Goal: Transaction & Acquisition: Purchase product/service

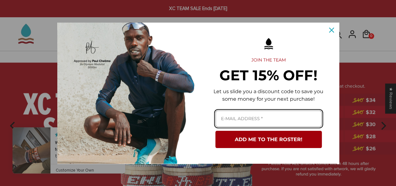
click at [256, 118] on input "Email field" at bounding box center [268, 118] width 106 height 17
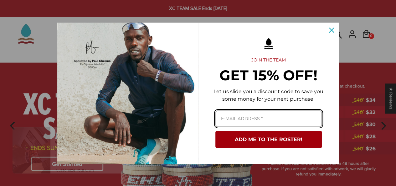
type input "avajmitchell930@gmail.com"
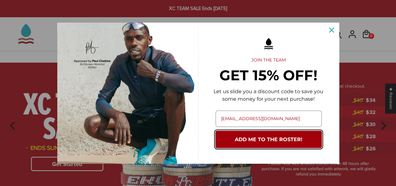
click at [297, 138] on button "ADD ME TO THE ROSTER!" at bounding box center [268, 139] width 106 height 17
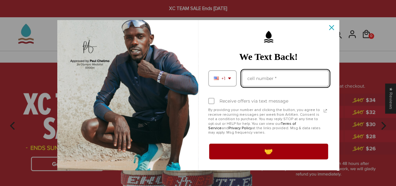
click at [290, 76] on input "Phone number field" at bounding box center [285, 78] width 87 height 17
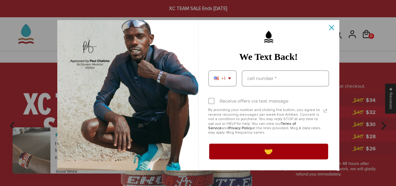
click at [217, 120] on p "By providing your number and clicking the button, you agree to receive recurrin…" at bounding box center [264, 121] width 113 height 27
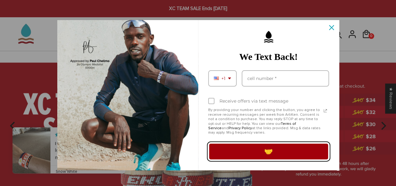
click at [262, 151] on button "🤝" at bounding box center [268, 152] width 121 height 18
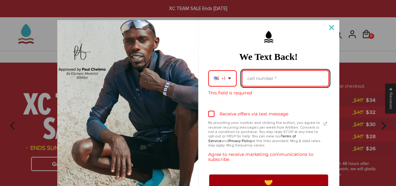
click at [288, 77] on input "Phone number field" at bounding box center [285, 78] width 87 height 17
click at [246, 78] on input "17209792484" at bounding box center [285, 78] width 87 height 17
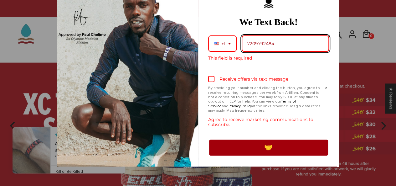
type input "7209792484"
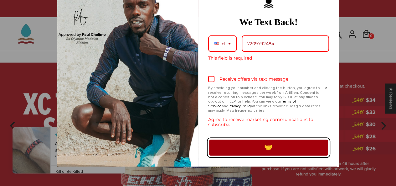
click at [238, 151] on button "🤝" at bounding box center [268, 147] width 121 height 18
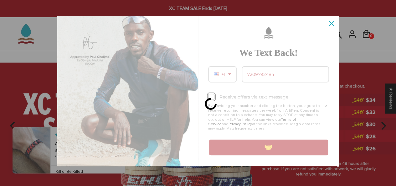
scroll to position [22, 0]
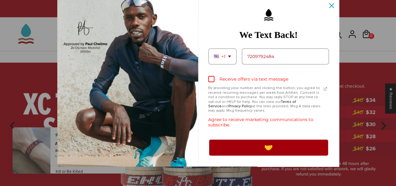
click at [208, 79] on div "Marketing offer form" at bounding box center [211, 79] width 6 height 6
click at [208, 79] on input "Receive offers via text message" at bounding box center [210, 80] width 4 height 4
checkbox input "true"
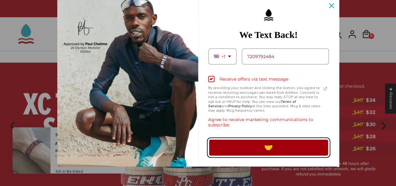
click at [247, 154] on button "🤝" at bounding box center [268, 147] width 121 height 18
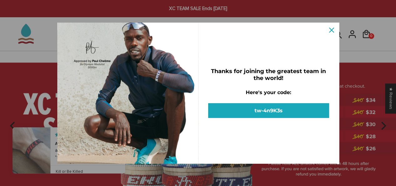
scroll to position [0, 0]
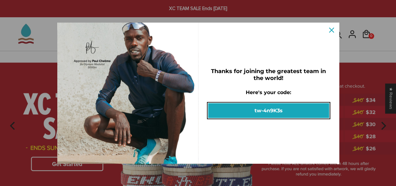
click at [278, 112] on button "tw-4n9K3s" at bounding box center [268, 110] width 121 height 15
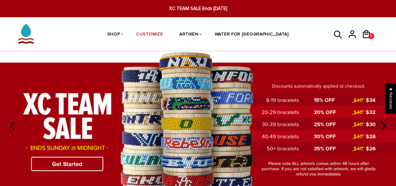
click at [75, 165] on img at bounding box center [198, 124] width 396 height 147
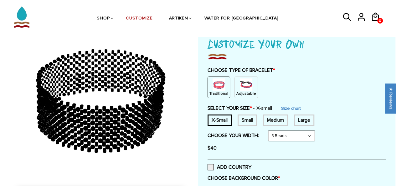
scroll to position [45, 0]
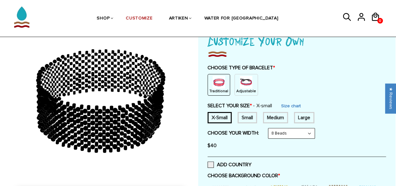
click at [246, 85] on img at bounding box center [246, 82] width 13 height 13
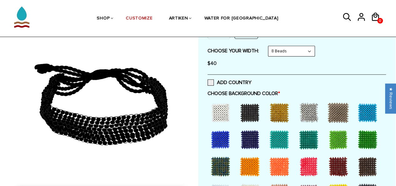
scroll to position [106, 0]
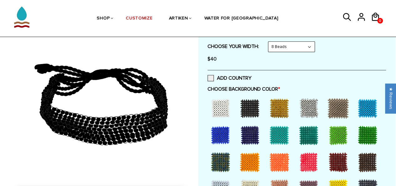
click at [220, 135] on div at bounding box center [220, 134] width 25 height 25
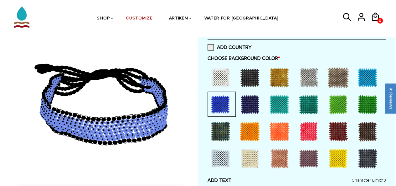
scroll to position [135, 0]
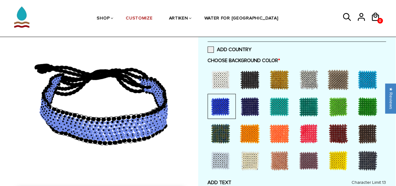
click at [254, 103] on div at bounding box center [249, 106] width 25 height 25
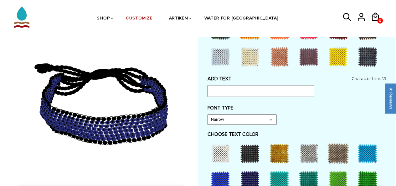
scroll to position [245, 0]
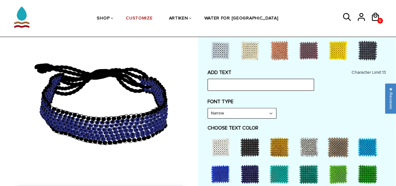
click at [252, 83] on input "text" at bounding box center [261, 85] width 106 height 12
type input "M"
type input "NAU"
click at [273, 113] on select "Narrow Bold" at bounding box center [242, 113] width 68 height 10
click at [301, 111] on div "FONT TYPE Narrow Narrow Bold" at bounding box center [297, 108] width 179 height 20
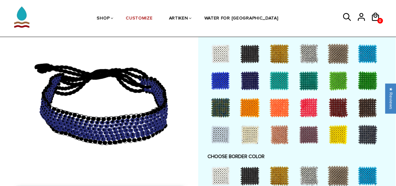
scroll to position [339, 0]
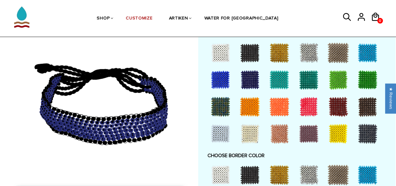
click at [343, 136] on div at bounding box center [338, 133] width 25 height 25
click at [338, 128] on div at bounding box center [338, 133] width 25 height 25
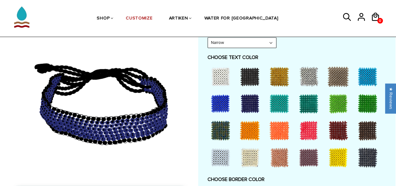
scroll to position [315, 0]
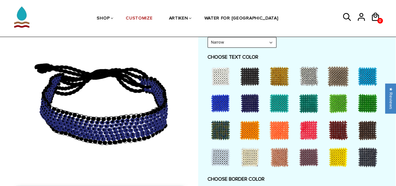
click at [246, 75] on div at bounding box center [249, 76] width 25 height 25
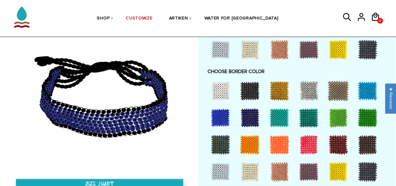
scroll to position [424, 0]
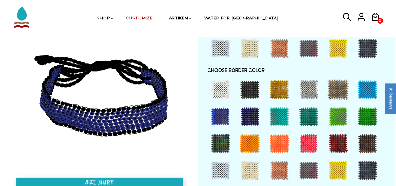
click at [285, 87] on div at bounding box center [279, 89] width 25 height 25
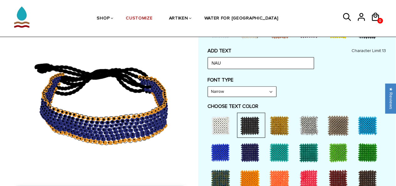
scroll to position [270, 0]
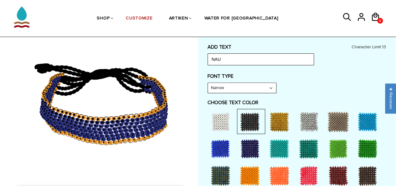
click at [263, 86] on select "Narrow Bold" at bounding box center [242, 88] width 68 height 10
select select "Bold"
click at [208, 83] on select "Narrow Bold" at bounding box center [242, 88] width 68 height 10
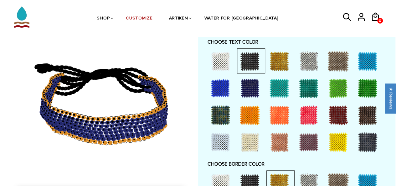
click at [243, 161] on label "CHOOSE BORDER COLOR" at bounding box center [297, 164] width 179 height 6
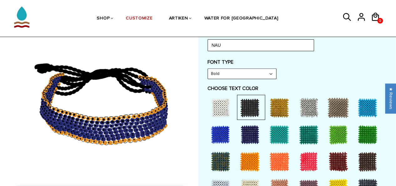
scroll to position [286, 0]
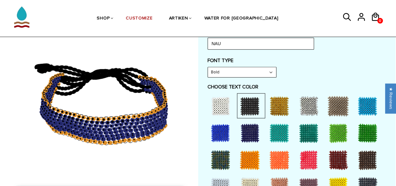
click at [223, 106] on div at bounding box center [220, 105] width 25 height 25
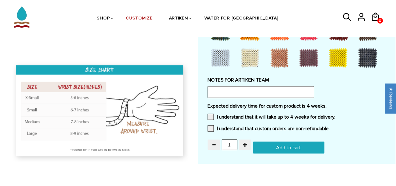
scroll to position [542, 0]
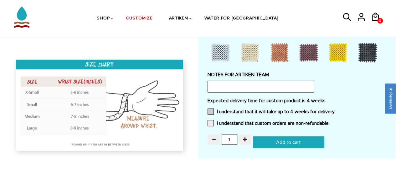
click at [210, 110] on span at bounding box center [211, 111] width 6 height 6
click at [335, 109] on input "I understand that it will take up to 4 weeks for delivery." at bounding box center [335, 109] width 0 height 0
click at [211, 124] on span at bounding box center [211, 123] width 6 height 6
click at [330, 121] on input "I understand that custom orders are non-refundable." at bounding box center [330, 121] width 0 height 0
click at [229, 136] on input "1" at bounding box center [230, 139] width 16 height 11
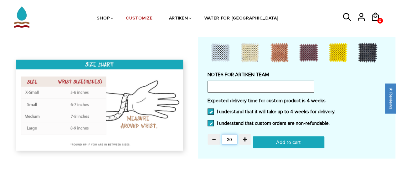
type input "30"
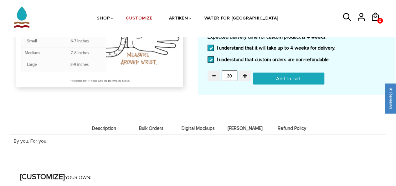
scroll to position [606, 0]
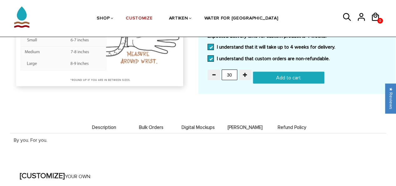
click at [298, 72] on input "Add to cart" at bounding box center [288, 78] width 71 height 12
type input "Add to cart"
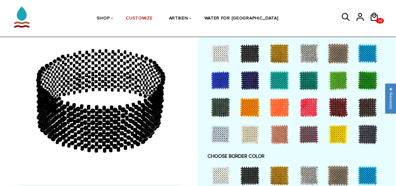
scroll to position [363, 0]
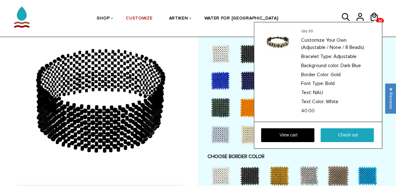
click at [373, 20] on div at bounding box center [374, 21] width 5 height 3
click at [280, 138] on link "View cart" at bounding box center [287, 135] width 53 height 14
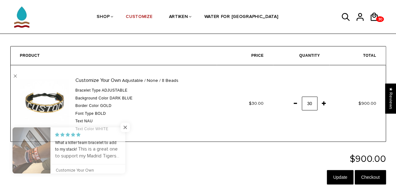
scroll to position [18, 0]
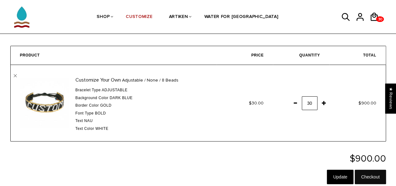
click at [371, 176] on input "Checkout" at bounding box center [370, 176] width 31 height 14
